Goal: Task Accomplishment & Management: Manage account settings

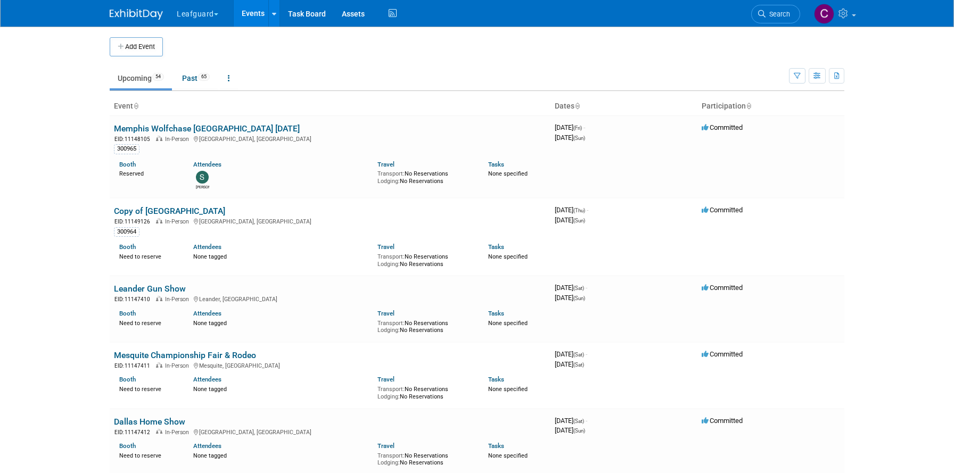
click at [211, 14] on button "Leafguard" at bounding box center [204, 11] width 56 height 23
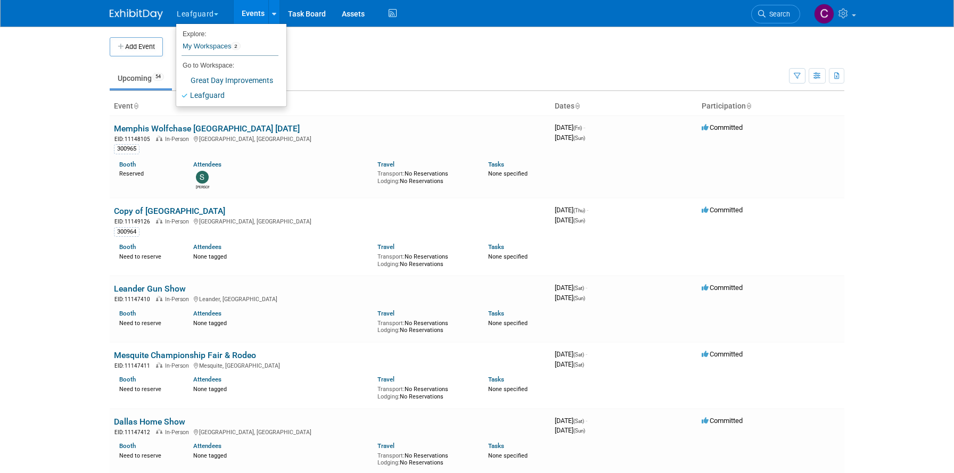
click at [351, 75] on ul "Upcoming 54 Past 65 All Events 119 Past and Upcoming Grouped Annually Events gr…" at bounding box center [449, 79] width 679 height 24
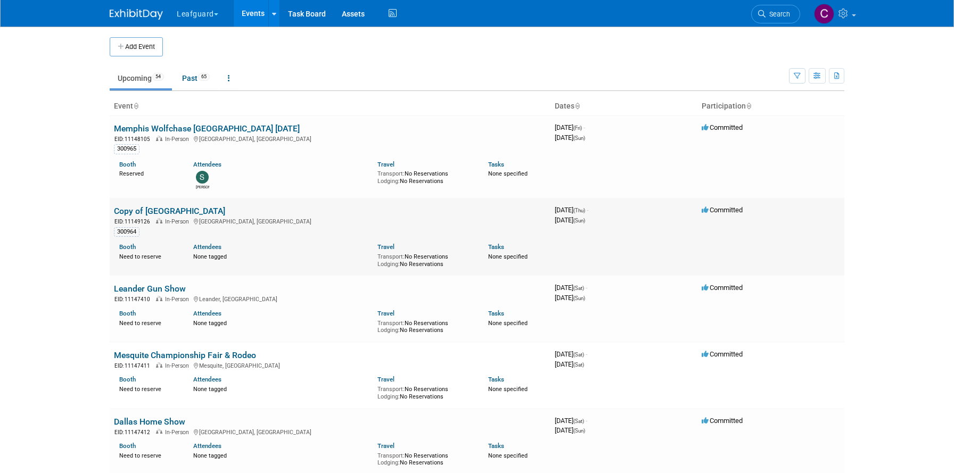
click at [185, 211] on link "Copy of Broadway Square Mall" at bounding box center [169, 211] width 111 height 10
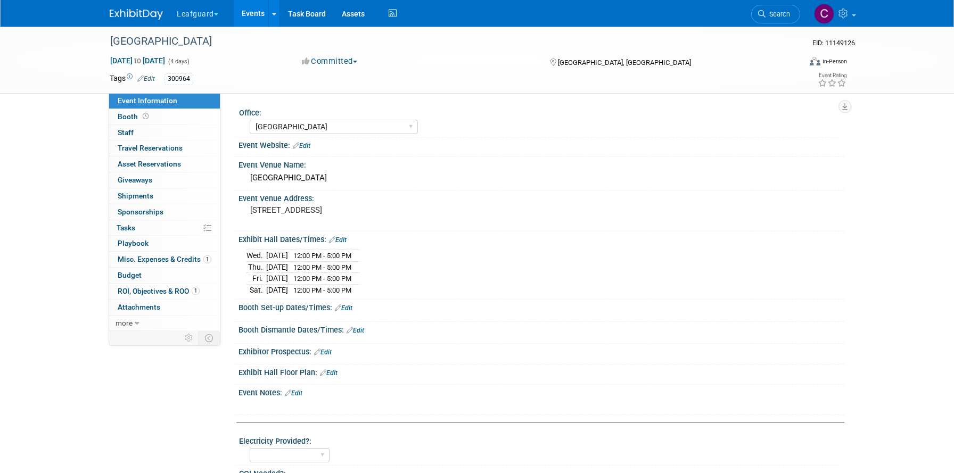
select select "[GEOGRAPHIC_DATA]"
select select "Check"
click at [144, 274] on link "Budget" at bounding box center [164, 275] width 111 height 15
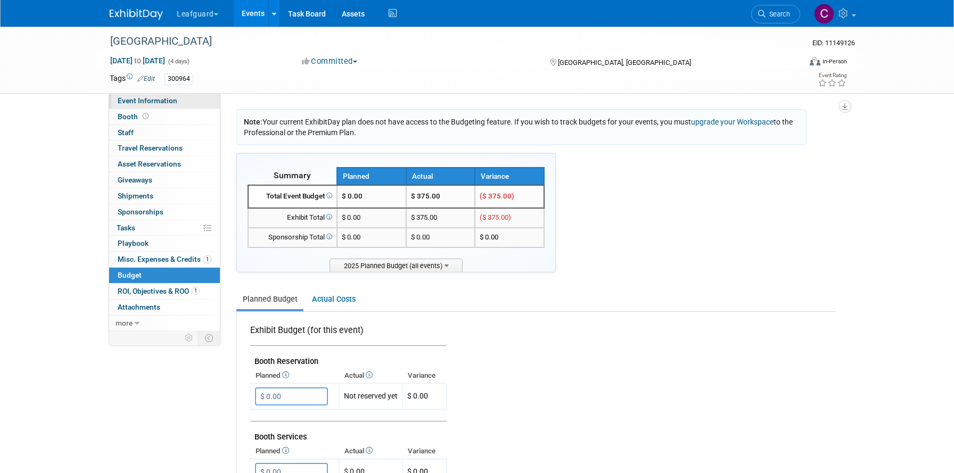
click at [131, 101] on span "Event Information" at bounding box center [148, 100] width 60 height 9
select select "[GEOGRAPHIC_DATA]"
select select "Check"
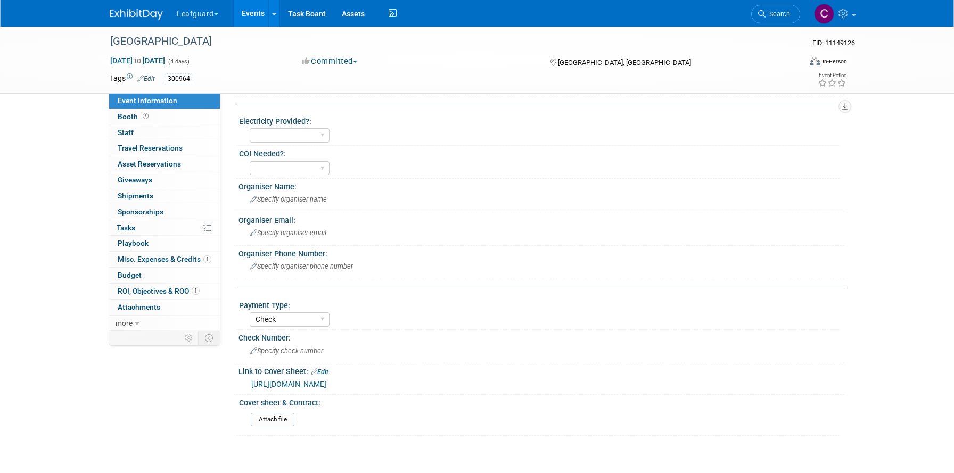
scroll to position [335, 0]
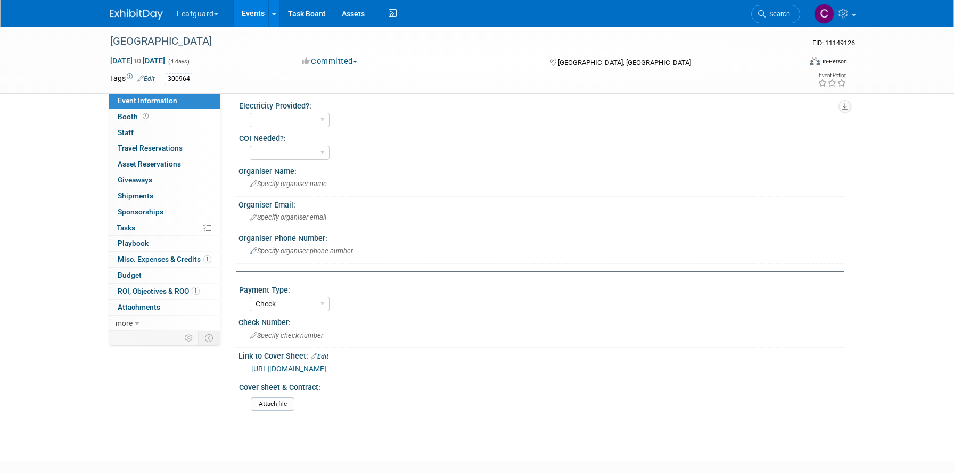
click at [245, 16] on link "Events" at bounding box center [253, 13] width 39 height 27
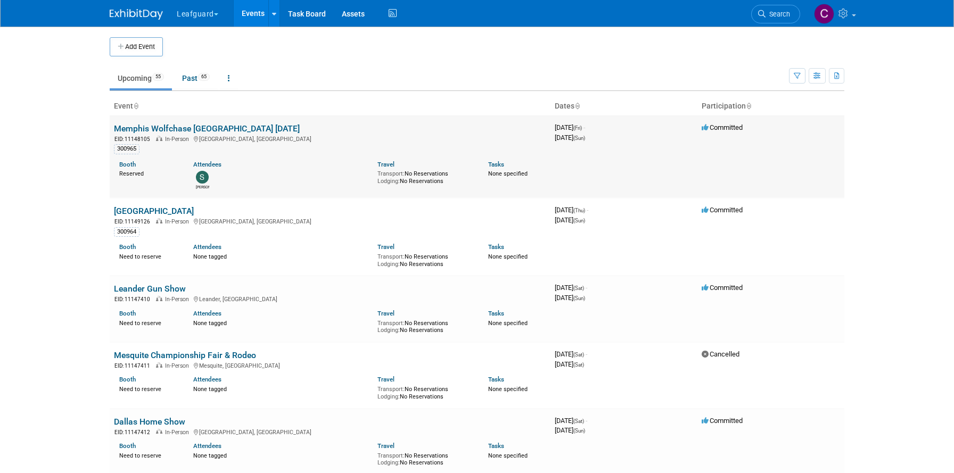
click at [243, 128] on link "Memphis Wolfchase Galleria Mall Aug 2025" at bounding box center [207, 129] width 186 height 10
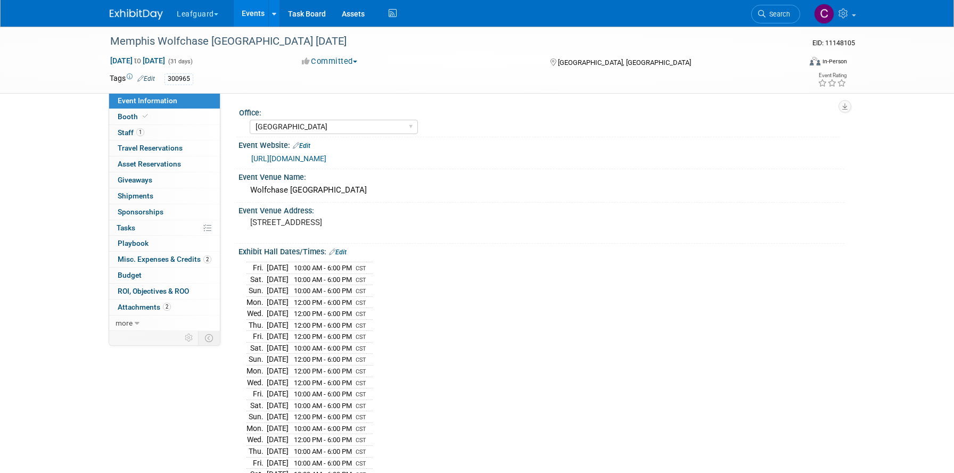
select select "[GEOGRAPHIC_DATA]"
select select "Check"
click at [339, 61] on button "Committed" at bounding box center [329, 61] width 63 height 11
